Goal: Download file/media

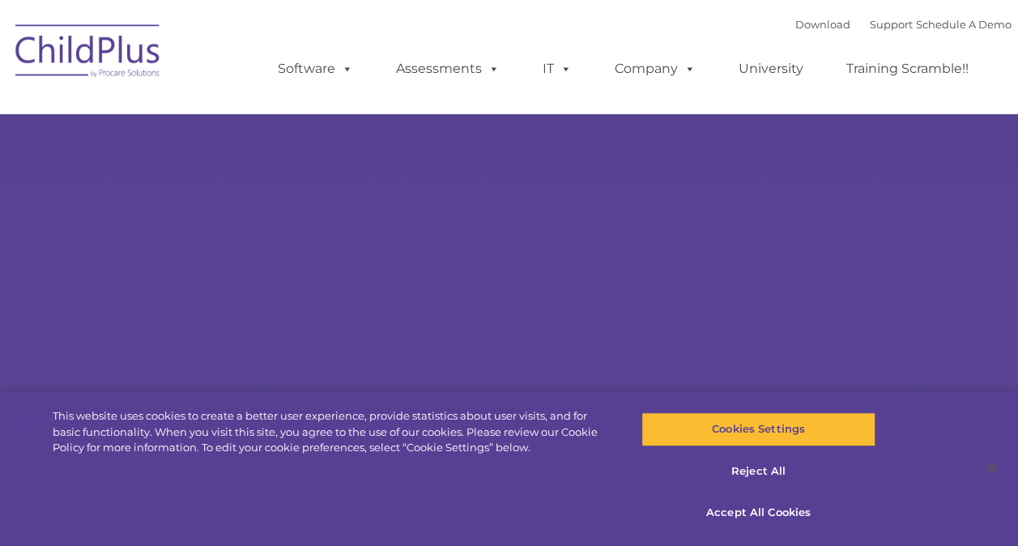
select select "MEDIUM"
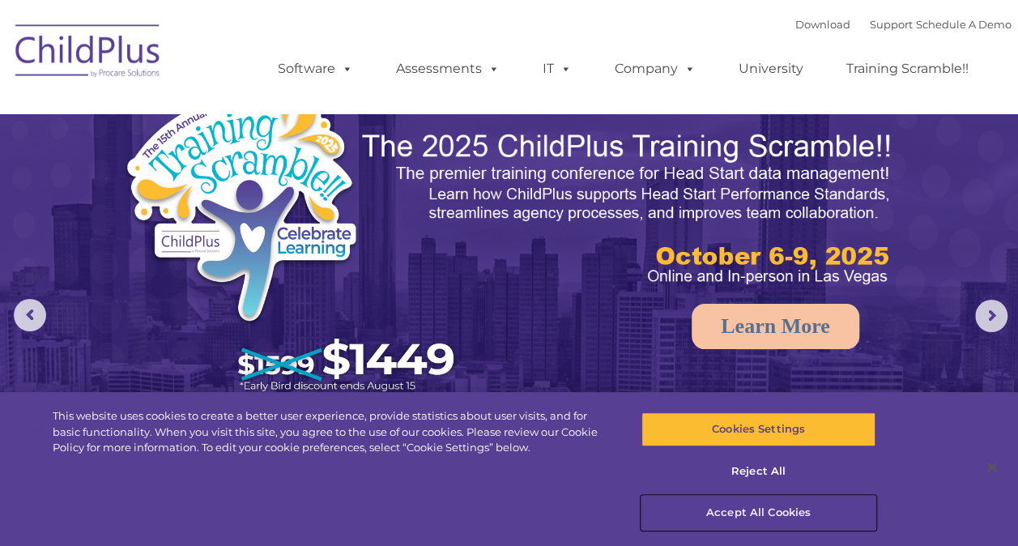
click at [769, 511] on button "Accept All Cookies" at bounding box center [758, 513] width 234 height 34
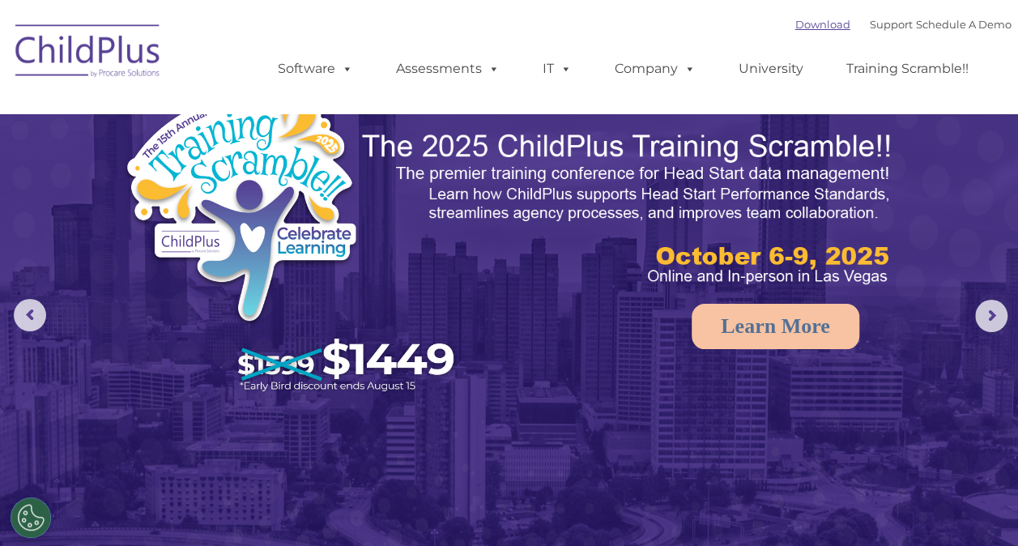
click at [807, 28] on link "Download" at bounding box center [822, 24] width 55 height 13
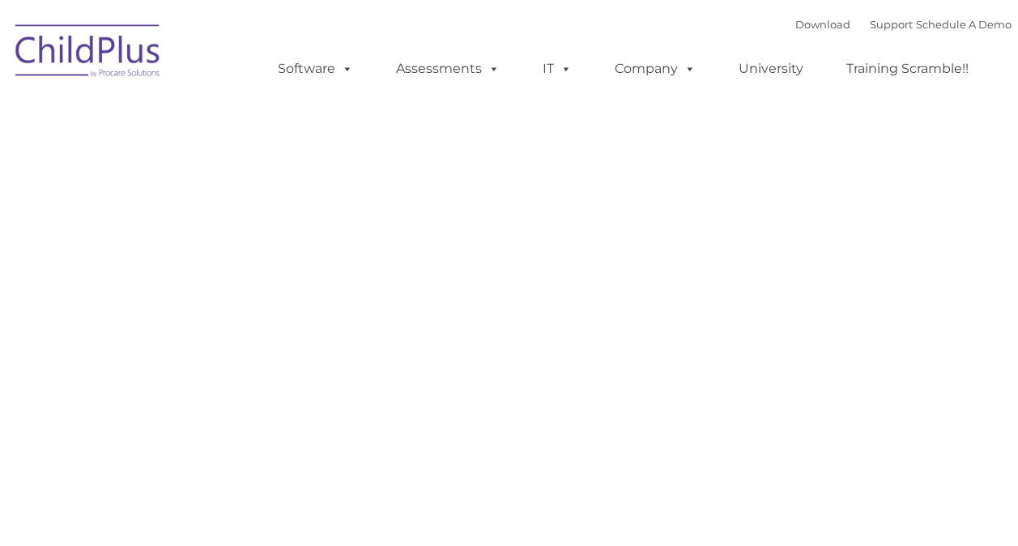
type input ""
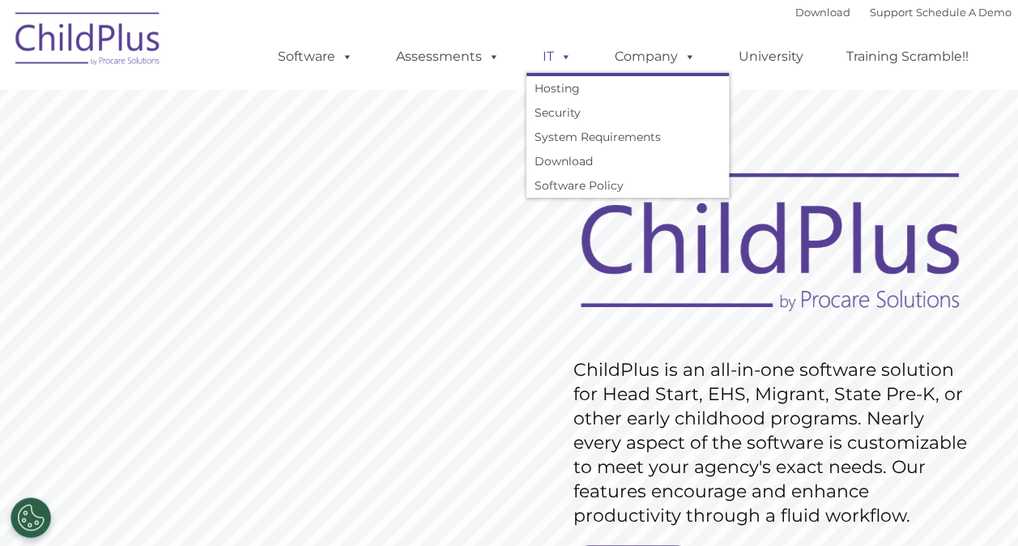
click at [575, 45] on link "IT" at bounding box center [557, 56] width 62 height 32
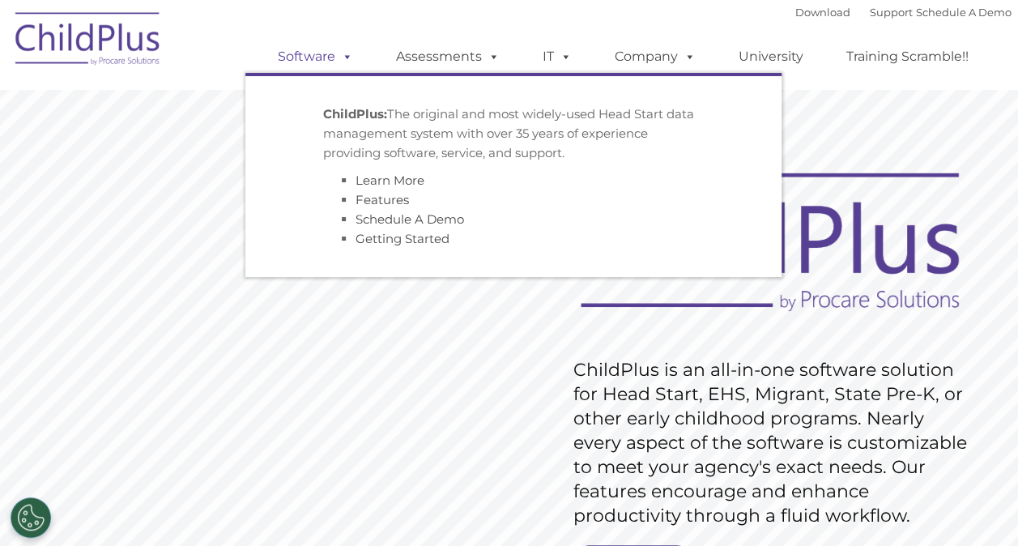
click at [342, 61] on span at bounding box center [344, 56] width 18 height 15
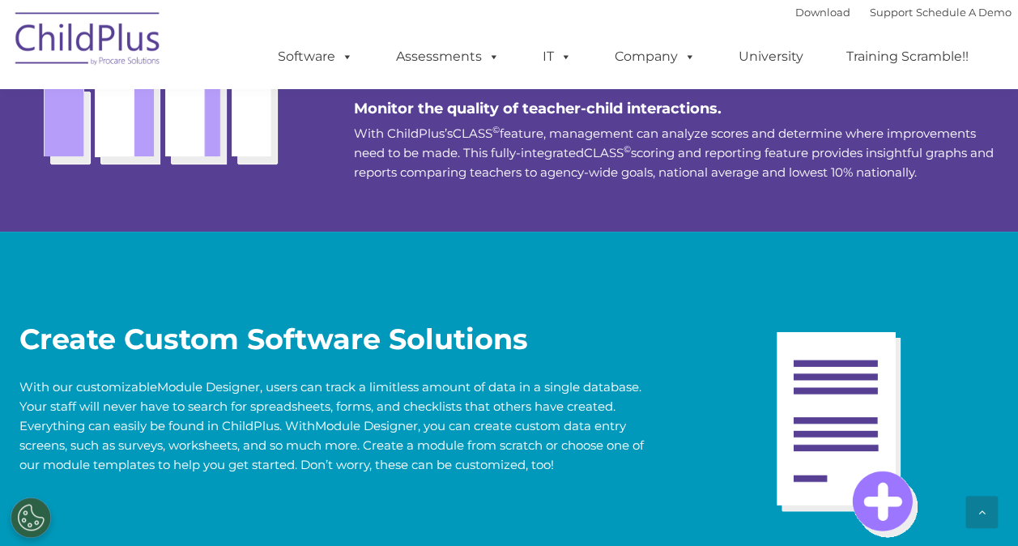
scroll to position [2607, 0]
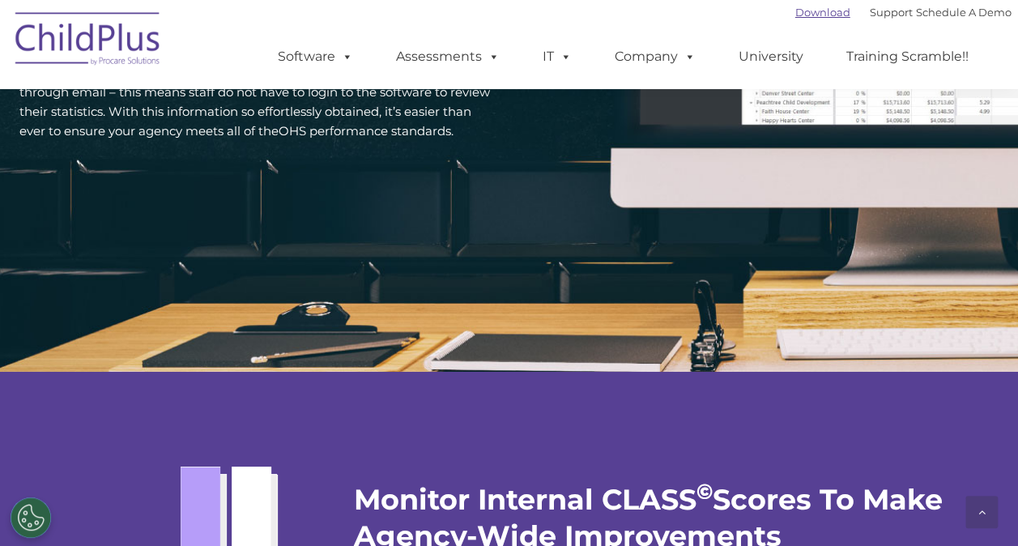
click at [815, 16] on link "Download" at bounding box center [822, 12] width 55 height 13
